Goal: Task Accomplishment & Management: Manage account settings

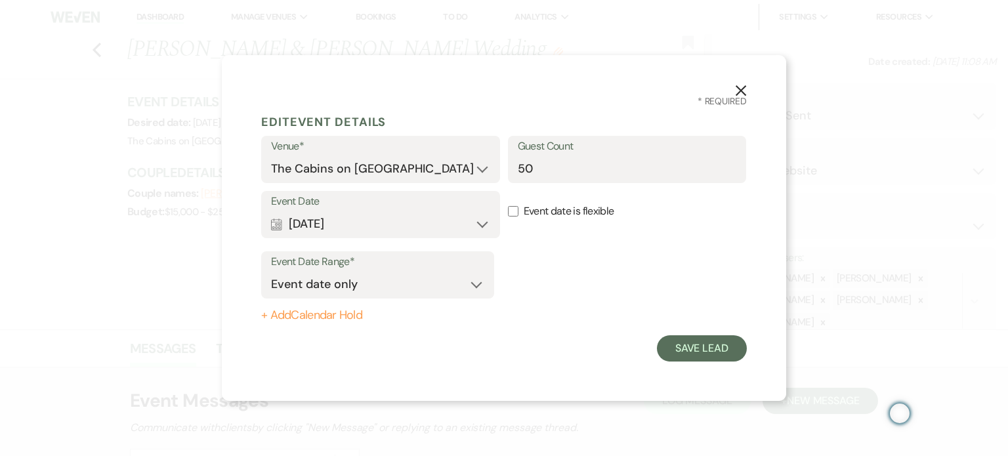
select select "6"
select select "5"
select select "580"
click at [677, 362] on button "Save Lead" at bounding box center [702, 348] width 90 height 26
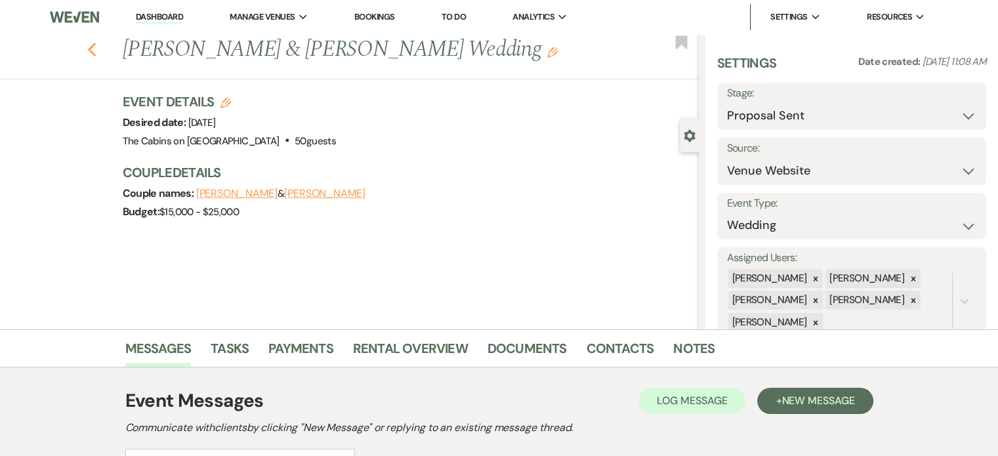
click at [97, 58] on icon "Previous" at bounding box center [92, 50] width 10 height 16
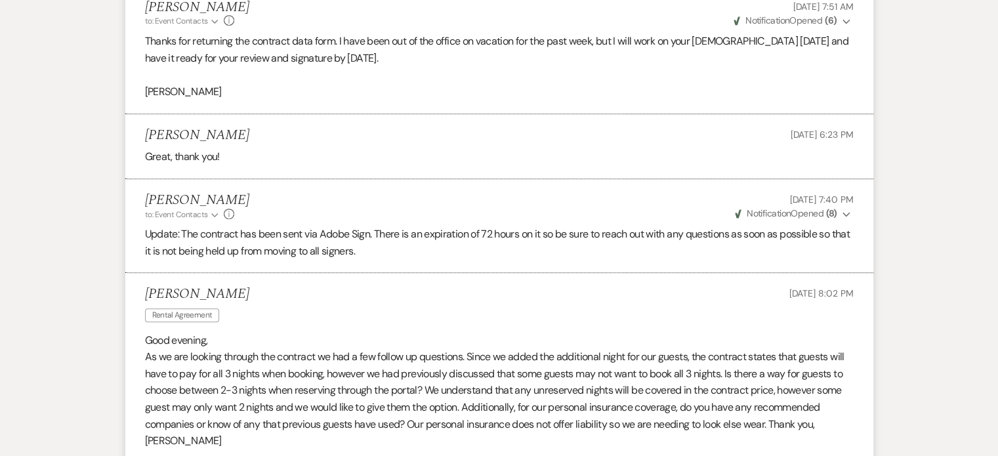
select select "6"
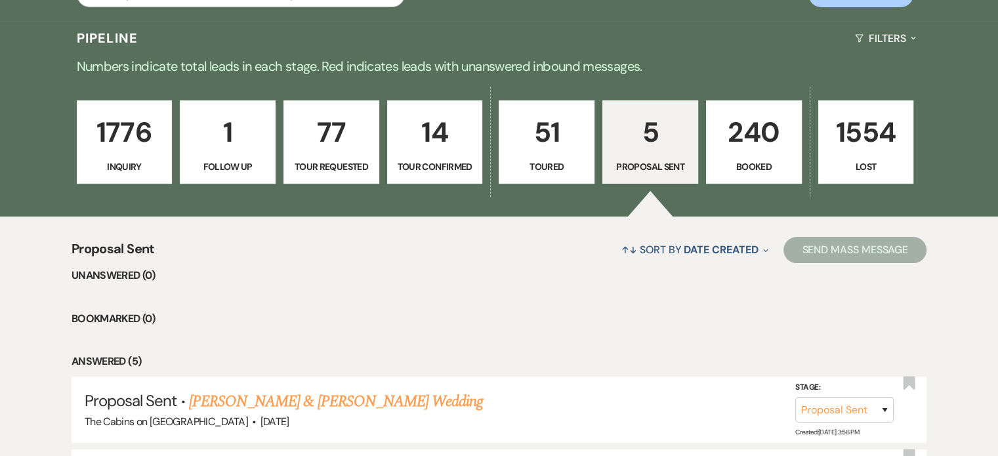
scroll to position [0, 0]
